Goal: Transaction & Acquisition: Download file/media

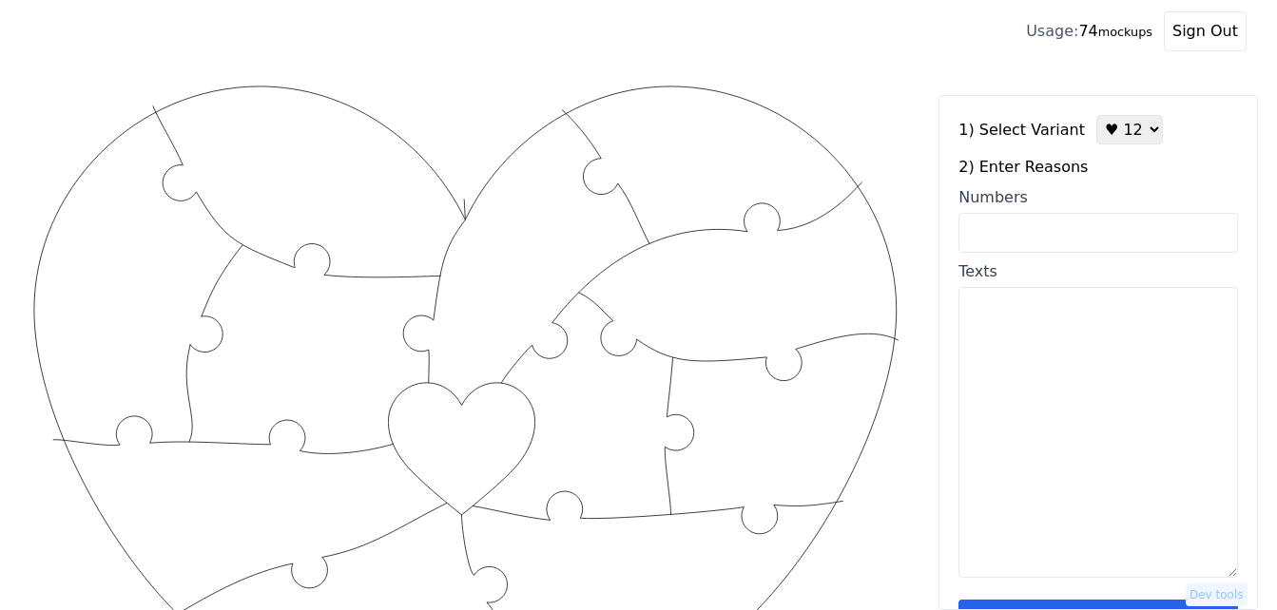
click at [1132, 127] on select "♥ 12 ♥ 18 ♥ 28 ♥ 40 ♥ 50 ♥ 60 ♥ 70" at bounding box center [1129, 129] width 67 height 29
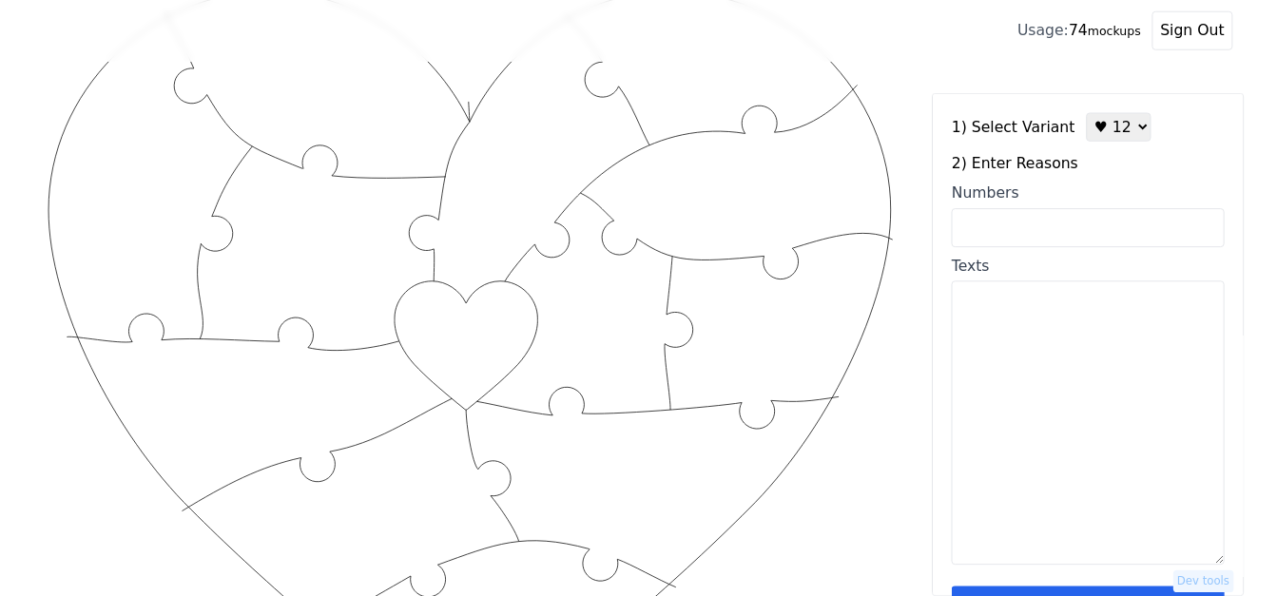
scroll to position [95, 0]
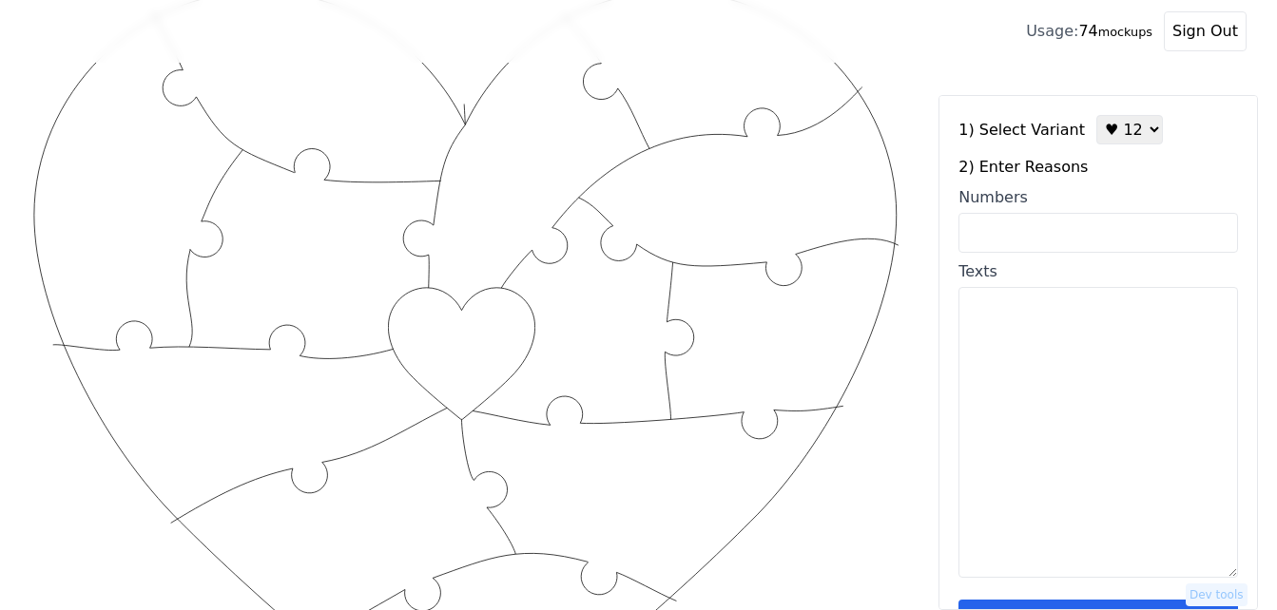
select select "3"
click at [1096, 115] on select "♥ 12 ♥ 18 ♥ 28 ♥ 40 ♥ 50 ♥ 60 ♥ 70" at bounding box center [1129, 129] width 67 height 29
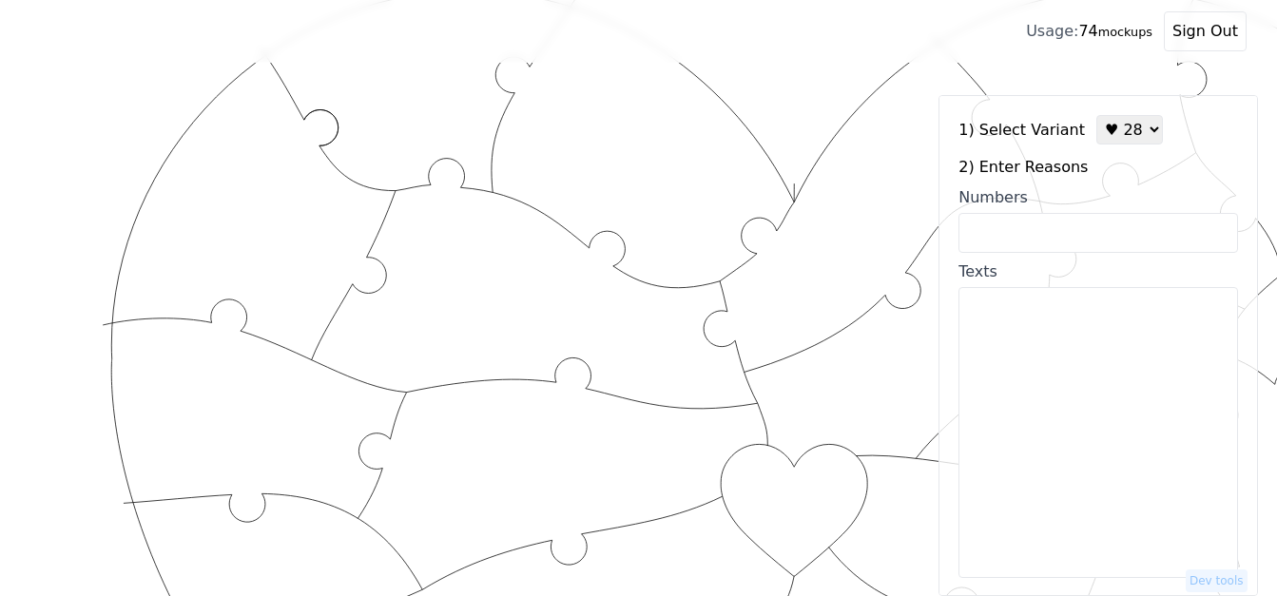
click at [1005, 236] on input "Numbers" at bounding box center [1098, 233] width 280 height 40
paste input "6, 9, 11, 12, 15, 21, 29, 30, 31, 37, 40, 46, 49, 53, 54, 55, 56, 71, 74, 75, 7…"
type input "6, 9, 11, 12, 15, 21, 29, 30, 31, 37, 40, 46, 49, 53, 54, 55, 56, 71, 74, 75, 7…"
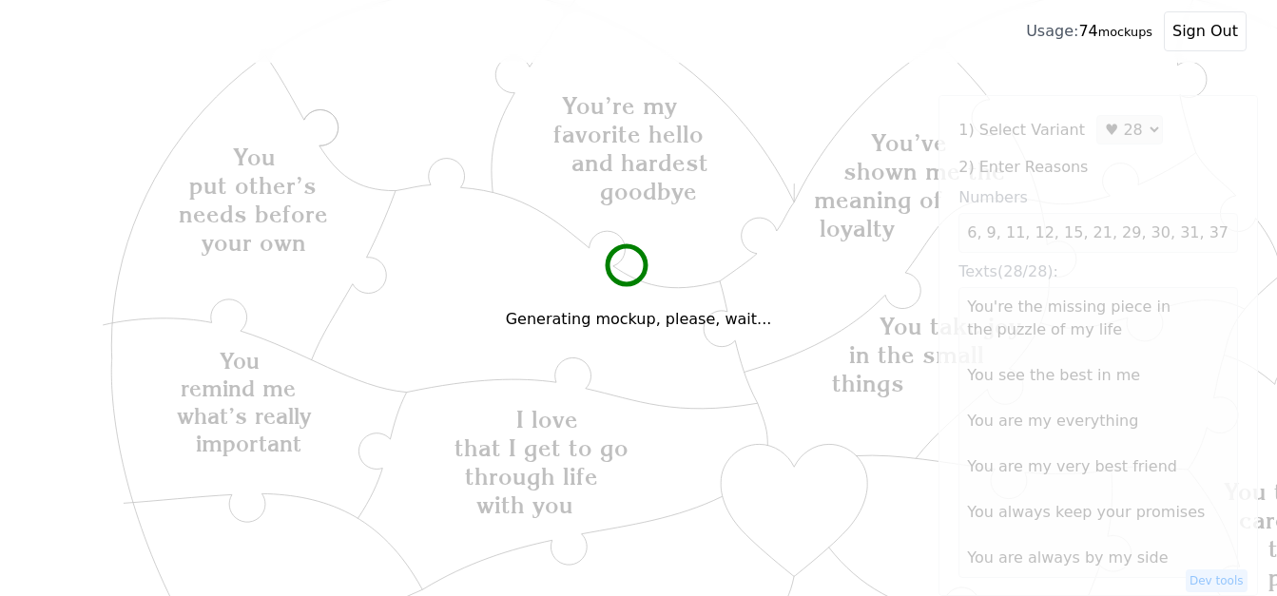
scroll to position [190, 0]
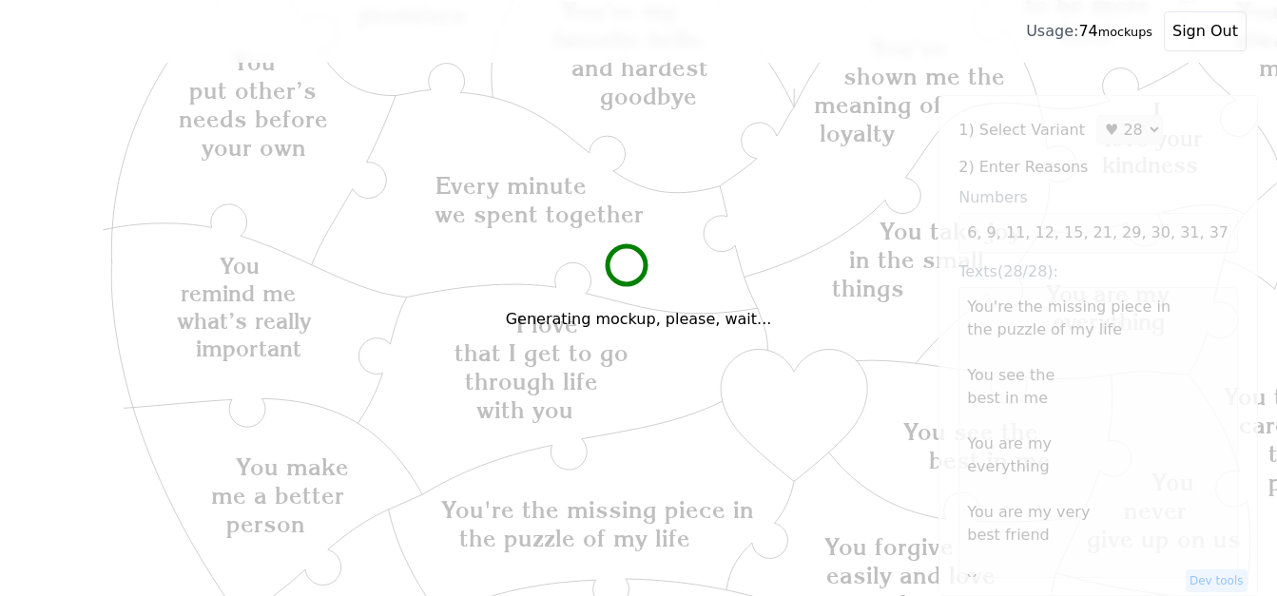
type textarea "You're the missing piece in the puzzle of my life You see the best in me You ar…"
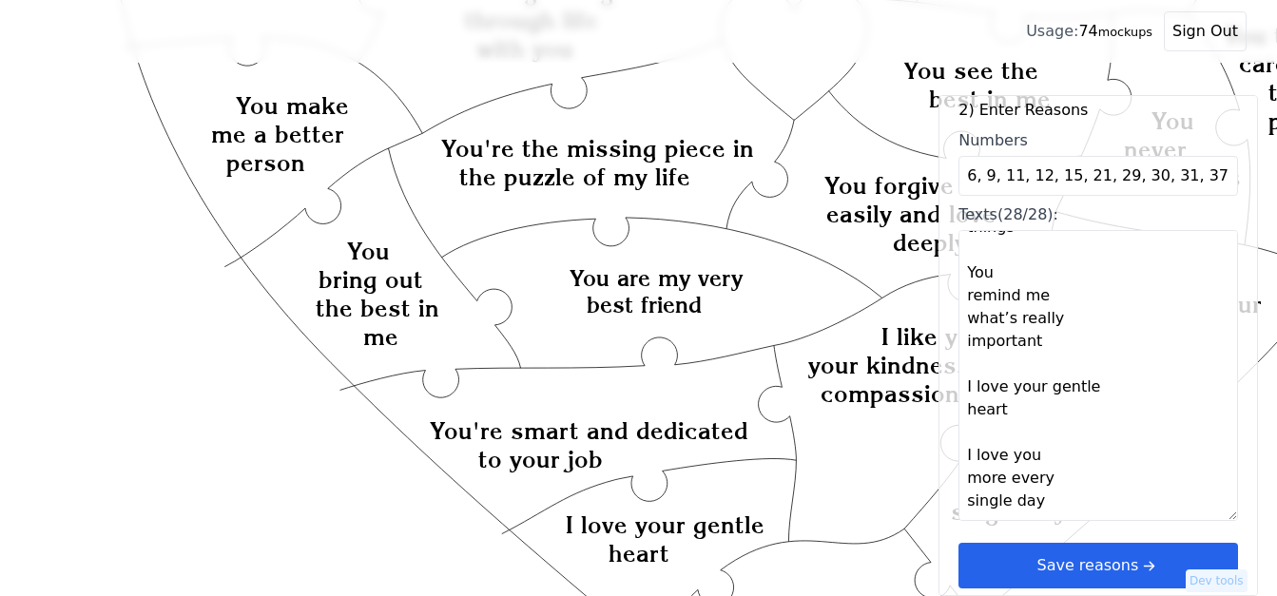
scroll to position [666, 0]
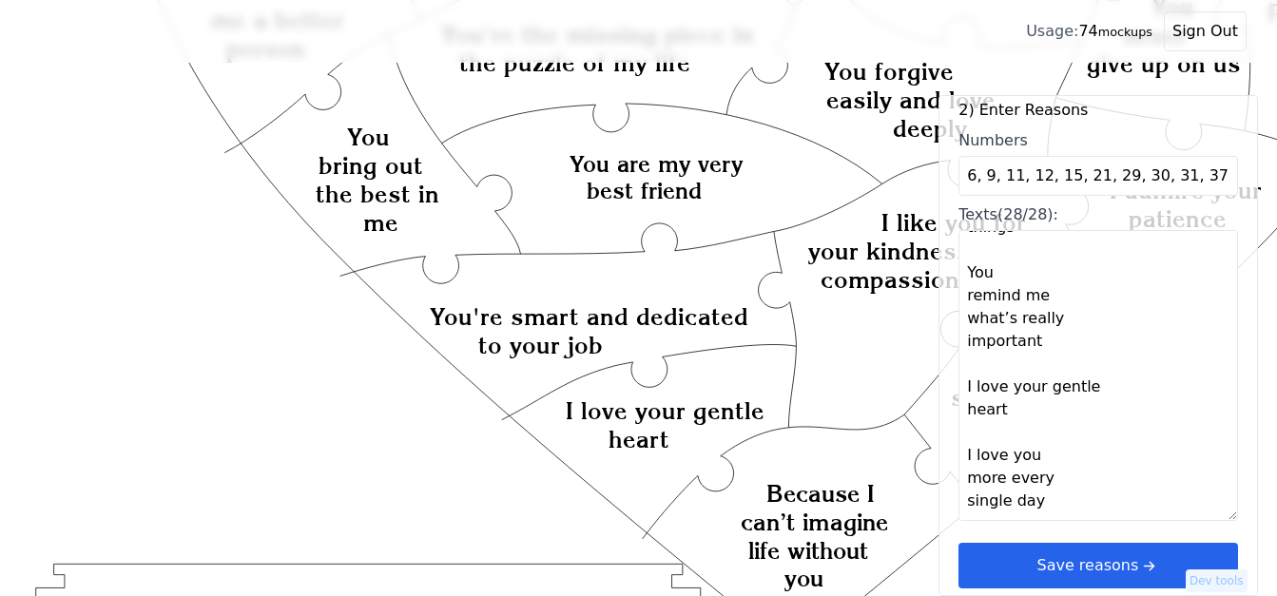
click at [1138, 559] on icon "arrow right short" at bounding box center [1148, 565] width 21 height 21
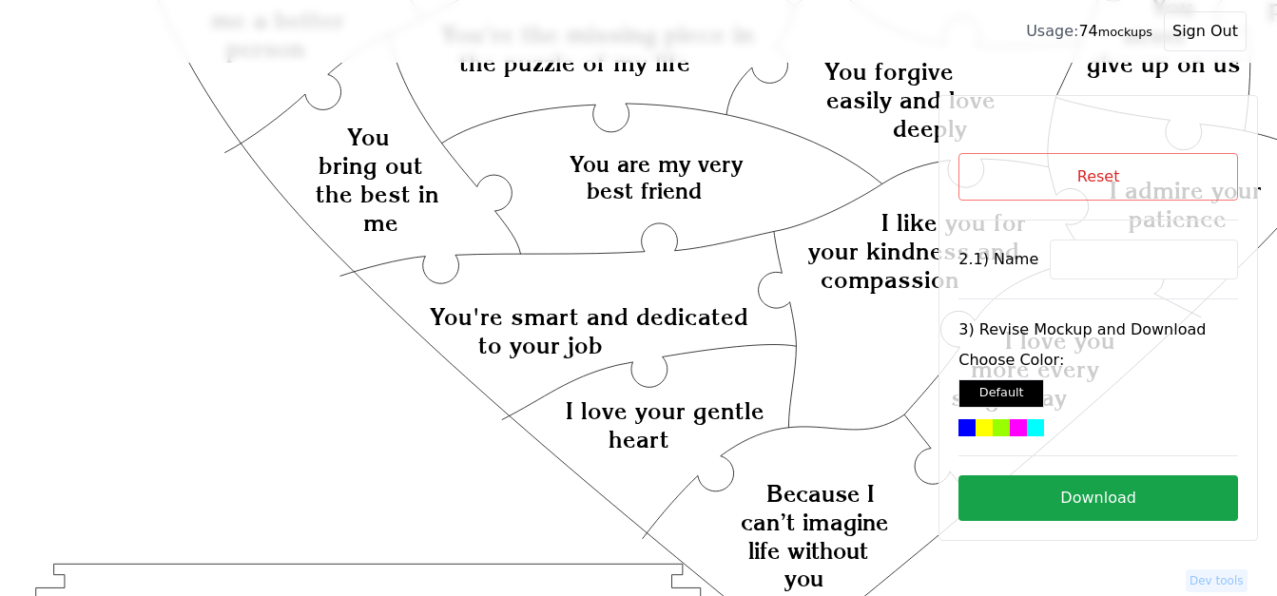
scroll to position [0, 0]
click at [1010, 427] on div at bounding box center [1018, 427] width 17 height 17
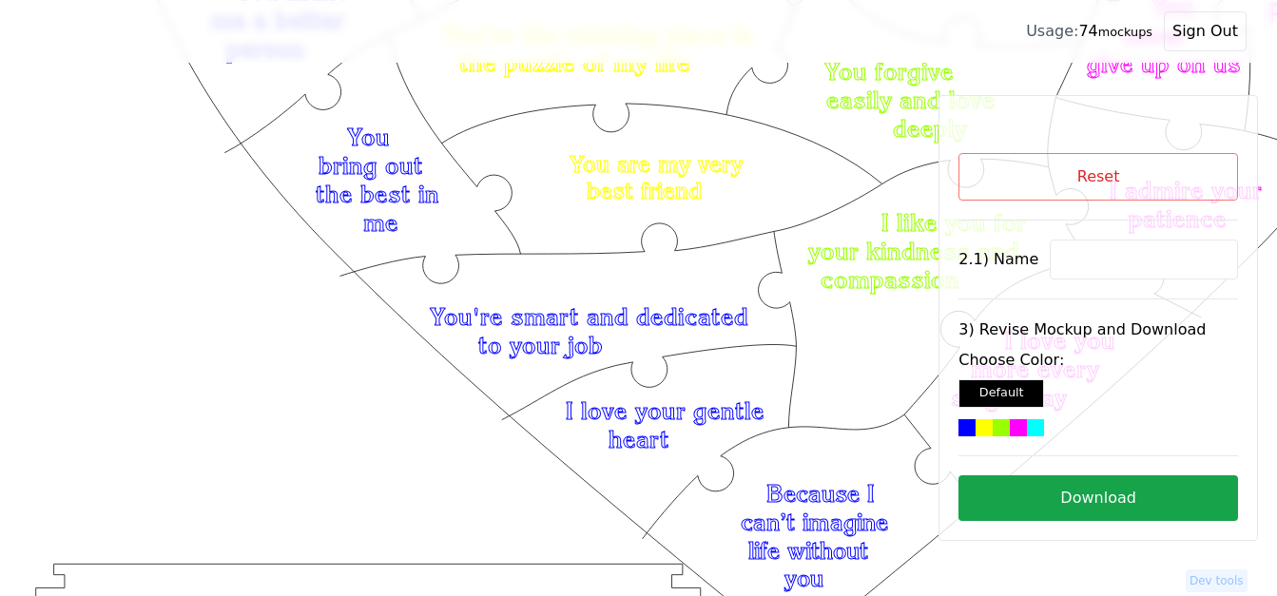
click at [1083, 507] on button "Download" at bounding box center [1098, 498] width 280 height 46
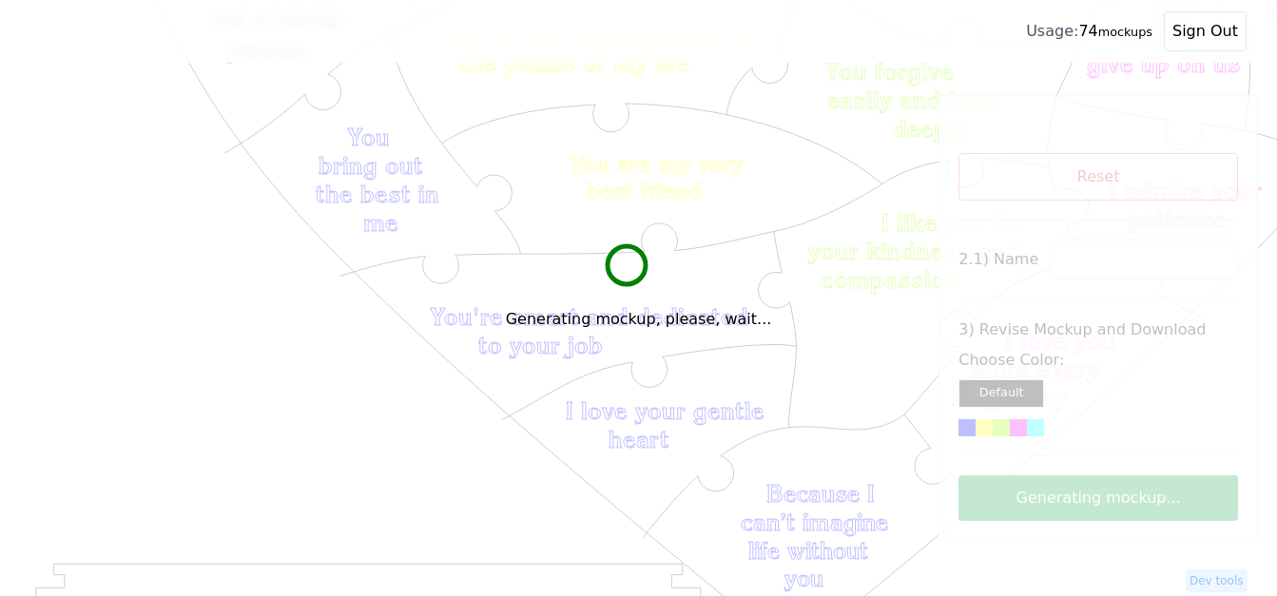
click at [930, 228] on div "Generating mockup, please, wait..." at bounding box center [638, 298] width 1277 height 596
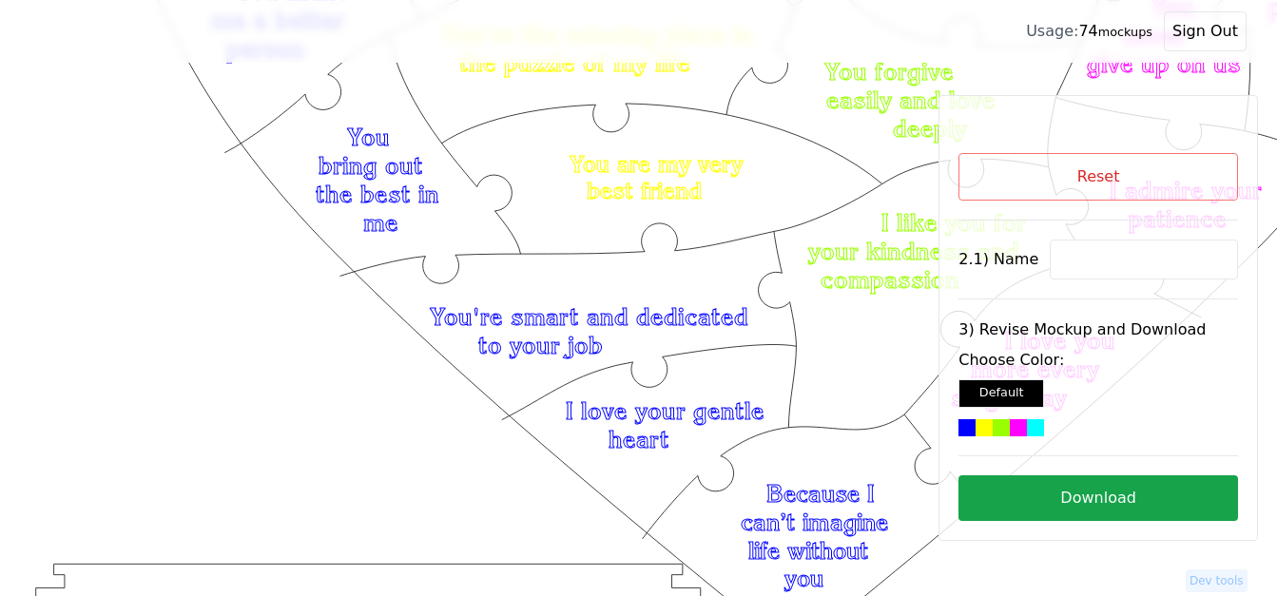
click at [705, 353] on icon "Created with Snap Created with Snap Created with Snap You're the missing piece …" at bounding box center [759, 260] width 1459 height 1689
click at [1112, 491] on button "Download" at bounding box center [1098, 498] width 280 height 46
click at [1111, 496] on button "Download" at bounding box center [1098, 498] width 280 height 46
